Goal: Navigation & Orientation: Find specific page/section

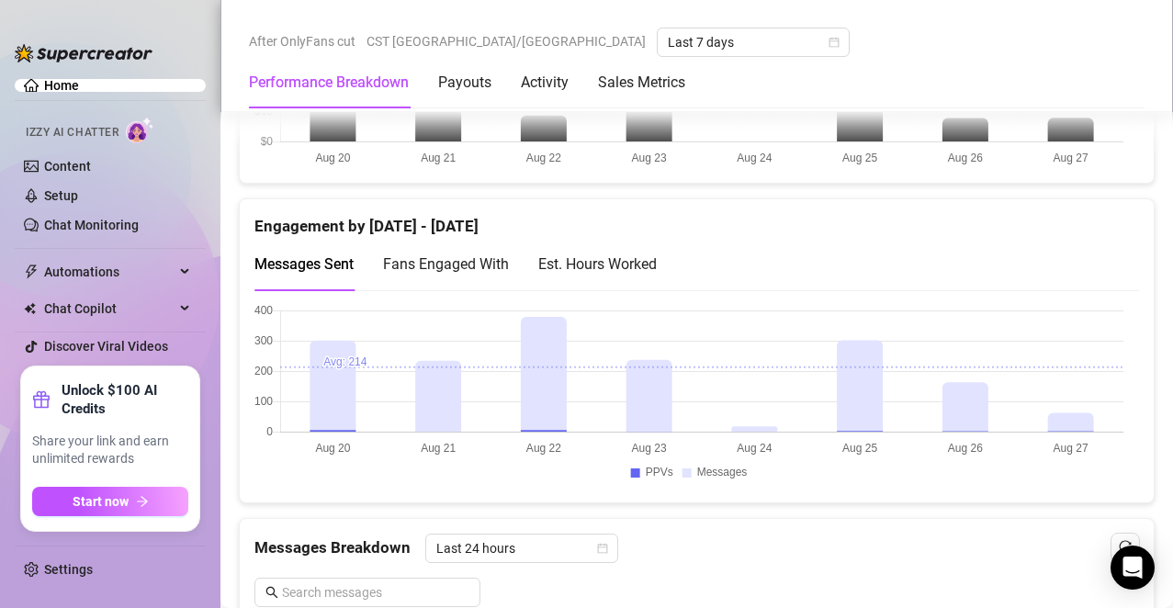
scroll to position [1188, 0]
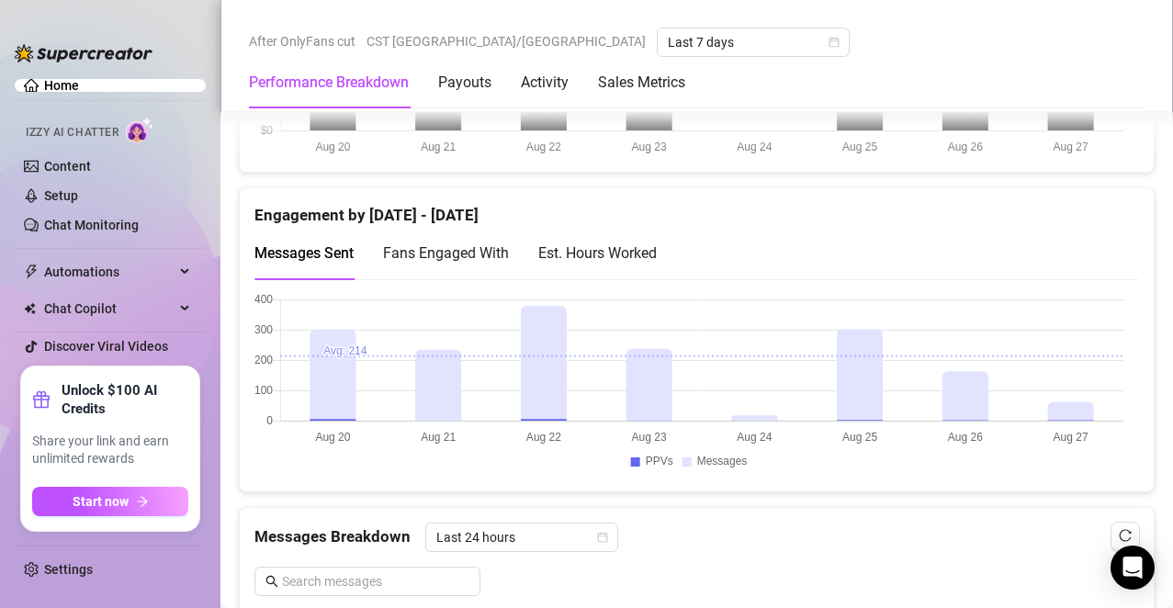
click at [629, 243] on div "Est. Hours Worked" at bounding box center [597, 253] width 118 height 23
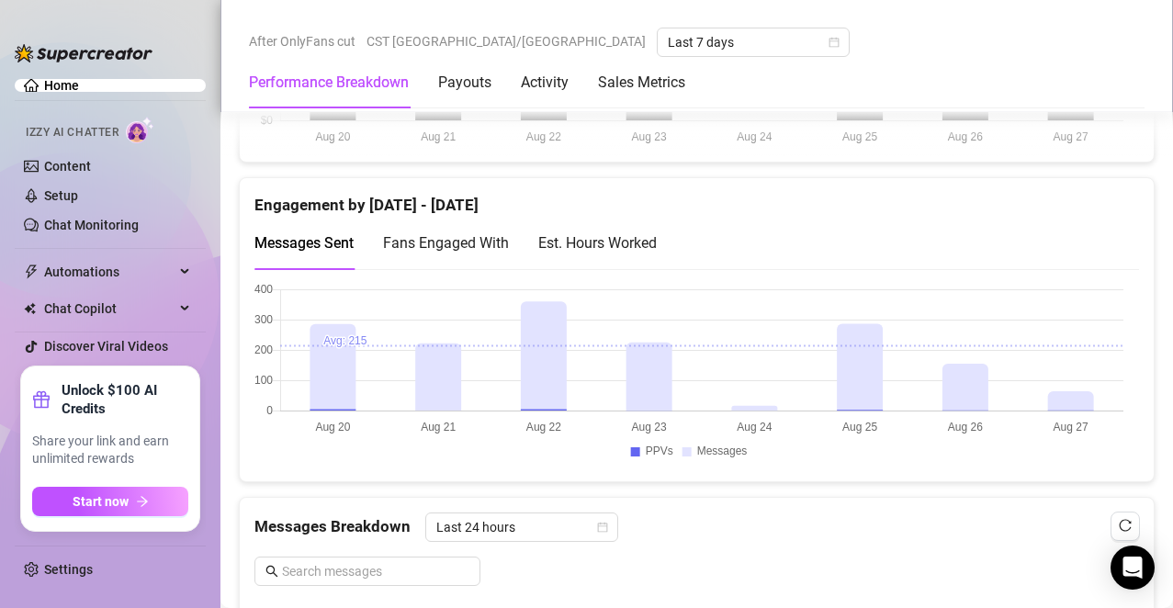
scroll to position [1176, 0]
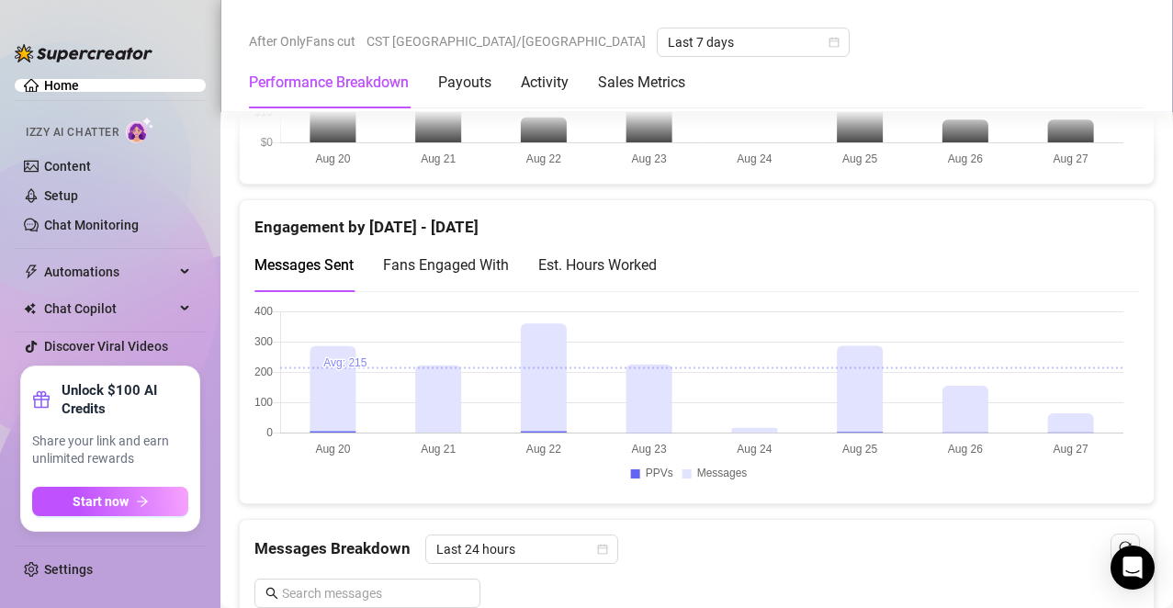
click at [614, 260] on div "Est. Hours Worked" at bounding box center [597, 265] width 118 height 23
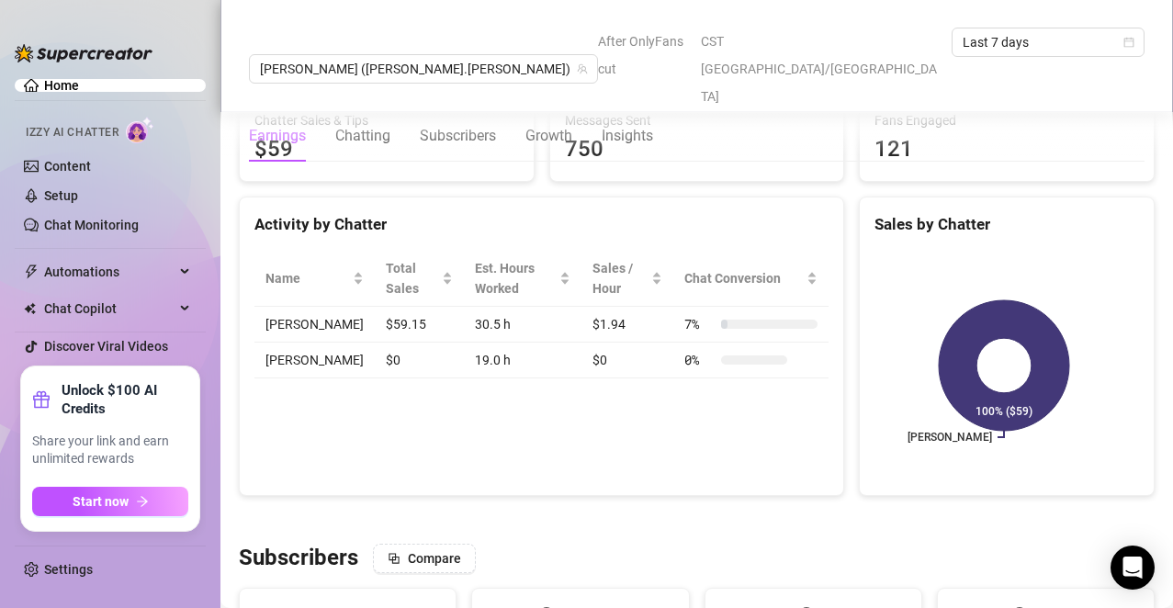
scroll to position [661, 0]
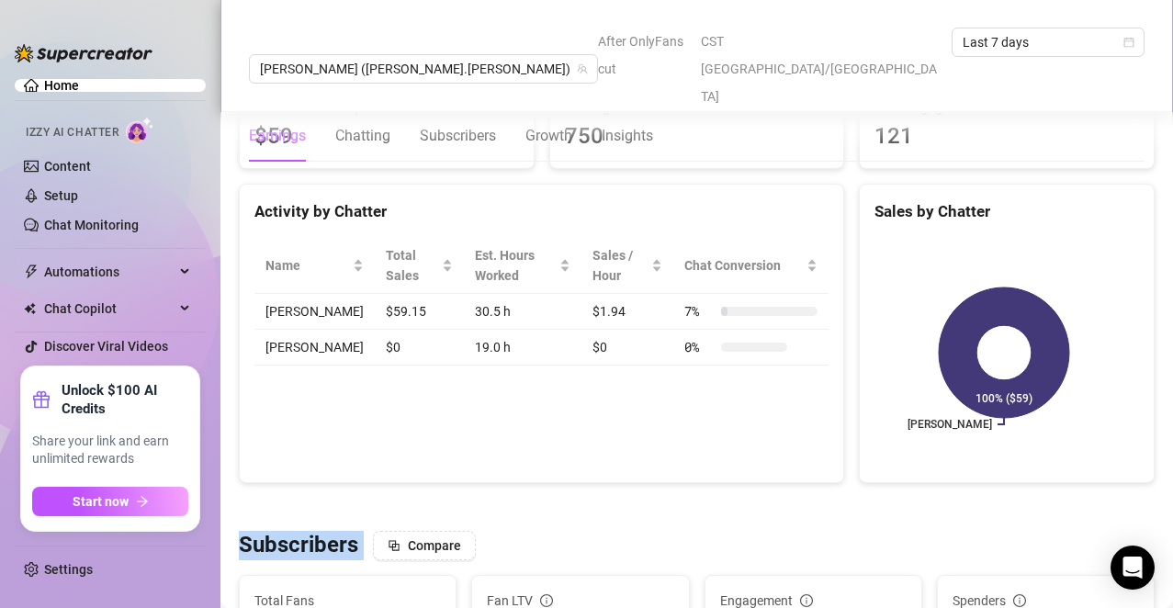
drag, startPoint x: 748, startPoint y: 525, endPoint x: 752, endPoint y: 509, distance: 17.2
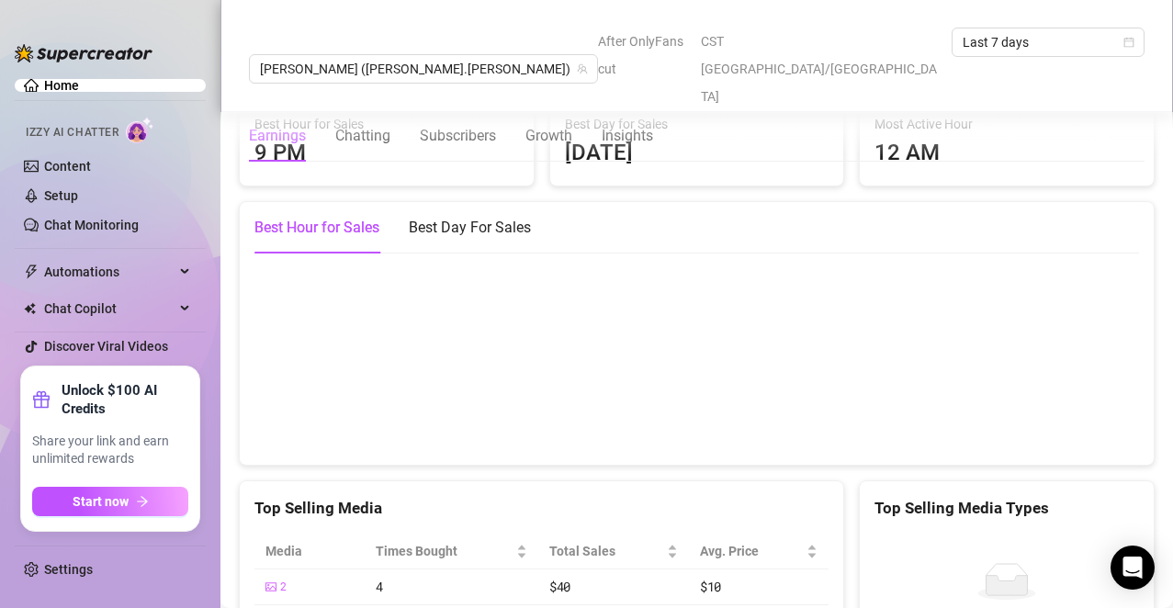
scroll to position [2572, 0]
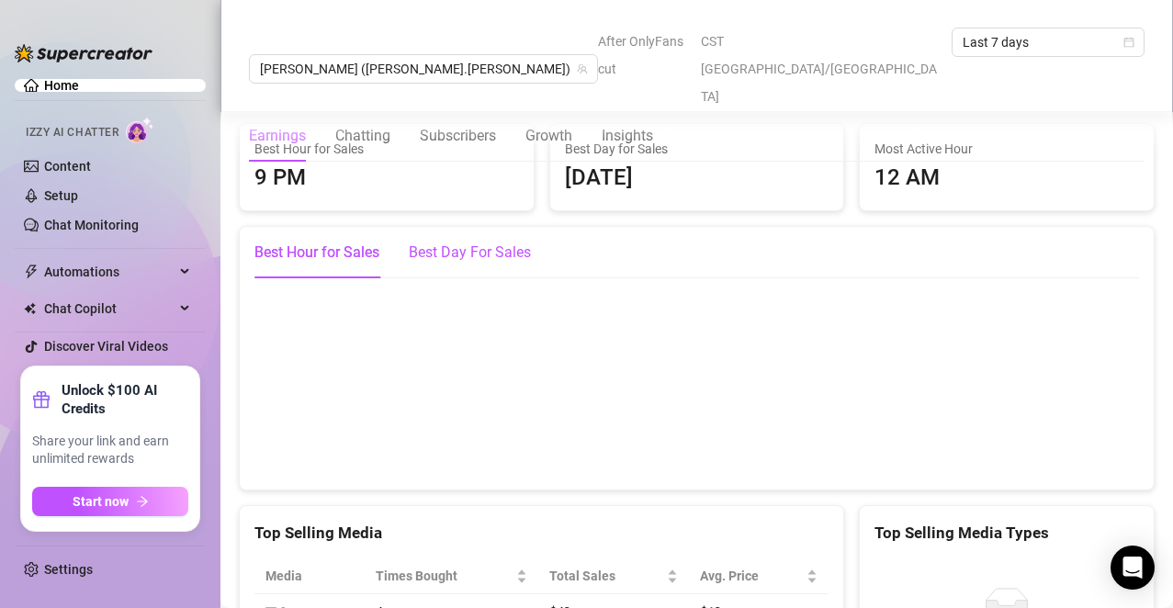
click at [453, 264] on div "Best Day For Sales" at bounding box center [470, 253] width 122 height 22
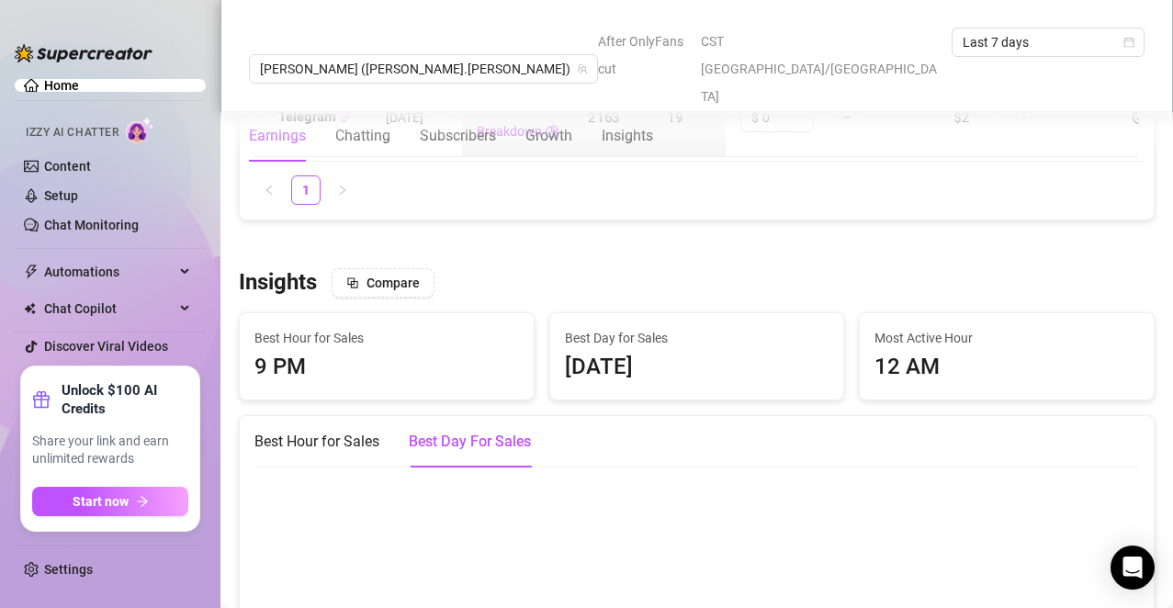
scroll to position [2340, 0]
